Goal: Find specific page/section: Find specific page/section

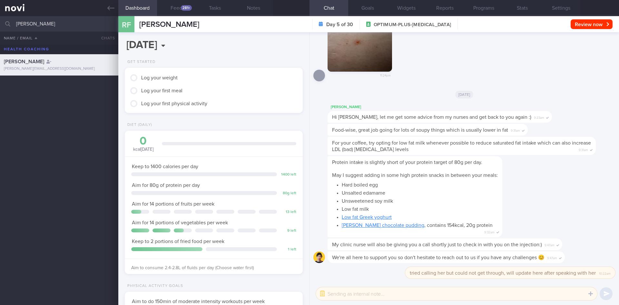
scroll to position [90, 162]
click at [10, 32] on div "[PERSON_NAME] All active patients Assigned patients All active patients Archive…" at bounding box center [309, 160] width 619 height 289
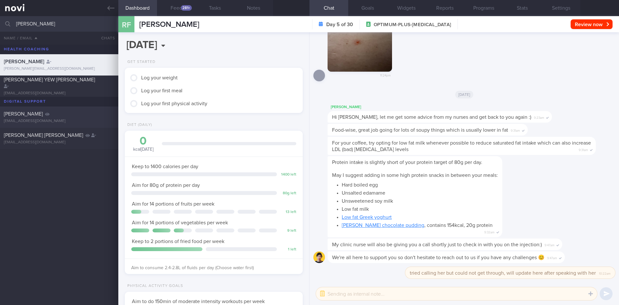
type input "[PERSON_NAME]"
click at [65, 118] on div "[PERSON_NAME] [EMAIL_ADDRESS][DOMAIN_NAME]" at bounding box center [59, 117] width 118 height 13
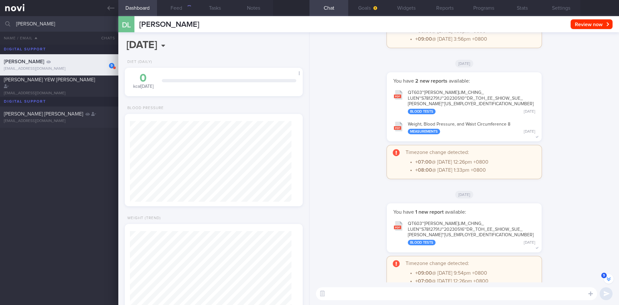
scroll to position [-1390, 0]
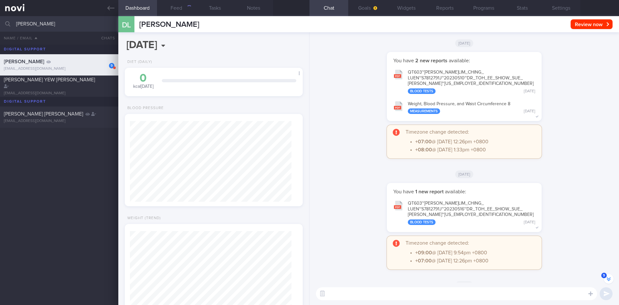
click at [614, 277] on div "You have 2 new reports available: Weight, Blood Pressure, and Waist Circumferen…" at bounding box center [465, 157] width 310 height 250
click at [610, 276] on button "9" at bounding box center [609, 279] width 10 height 10
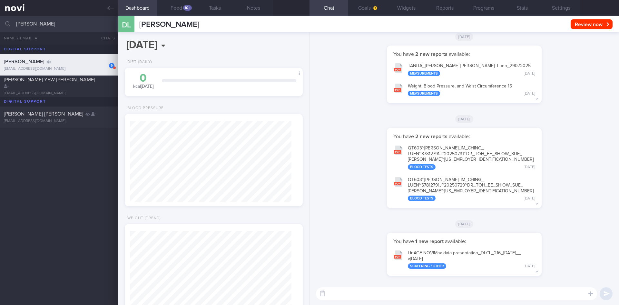
scroll to position [81, 162]
